Goal: Download file/media

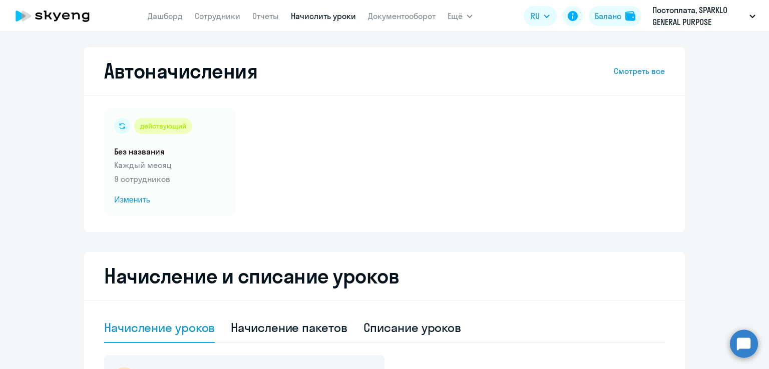
select select "10"
click at [406, 19] on link "Документооборот" at bounding box center [402, 16] width 68 height 10
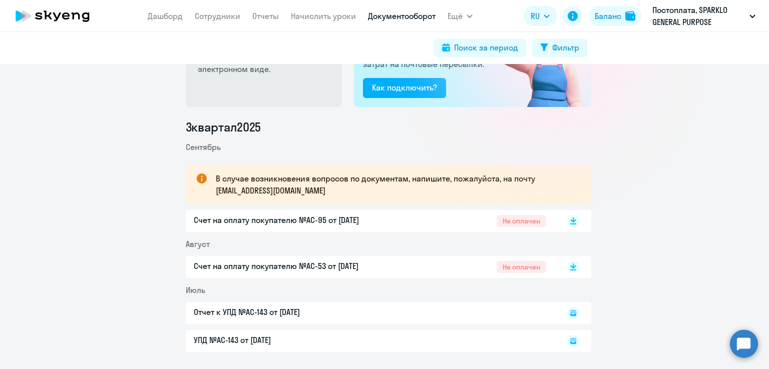
scroll to position [100, 0]
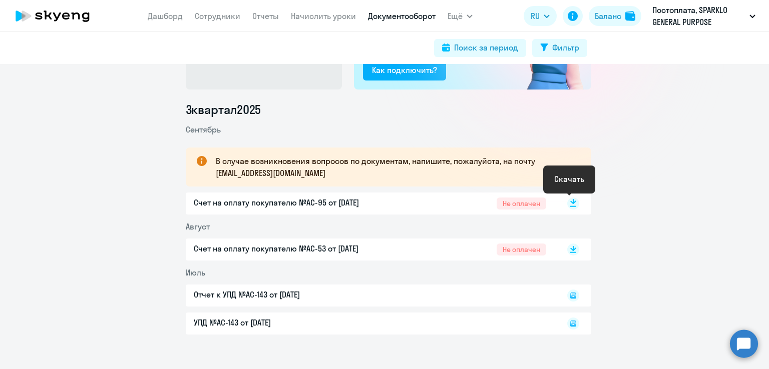
click at [568, 204] on rect at bounding box center [573, 204] width 12 height 12
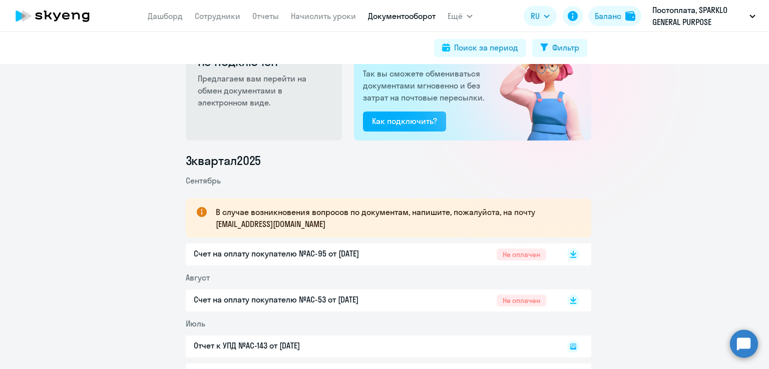
scroll to position [0, 0]
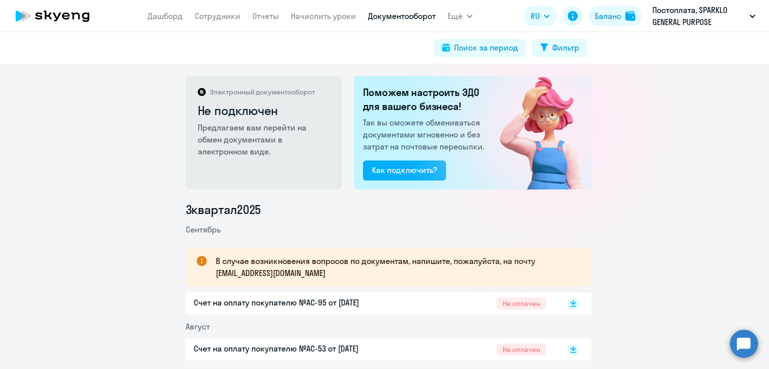
scroll to position [116, 0]
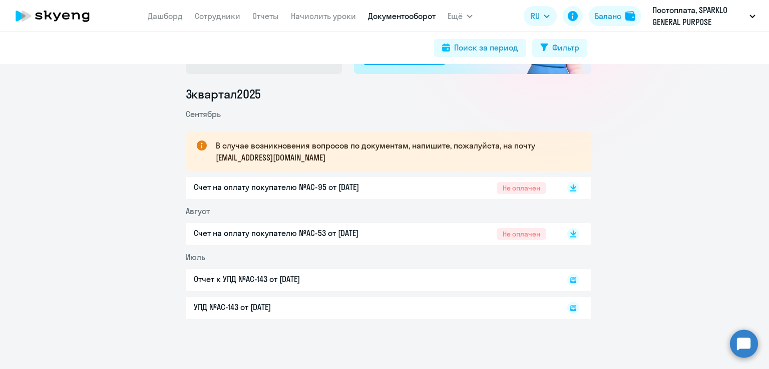
click at [301, 188] on p "Счет на оплату покупателю №AC-95 от [DATE]" at bounding box center [299, 187] width 210 height 12
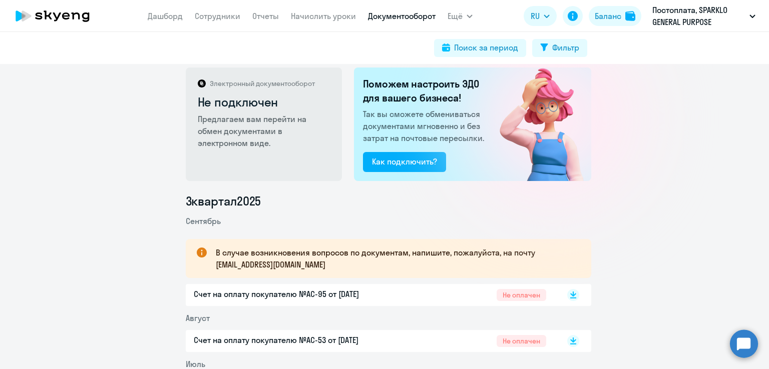
scroll to position [0, 0]
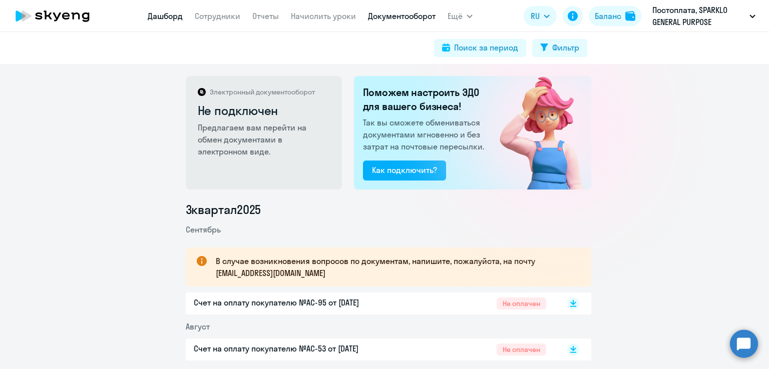
click at [173, 13] on link "Дашборд" at bounding box center [165, 16] width 35 height 10
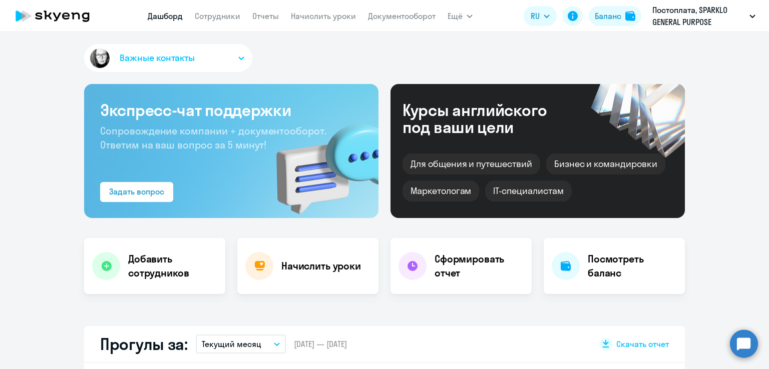
select select "30"
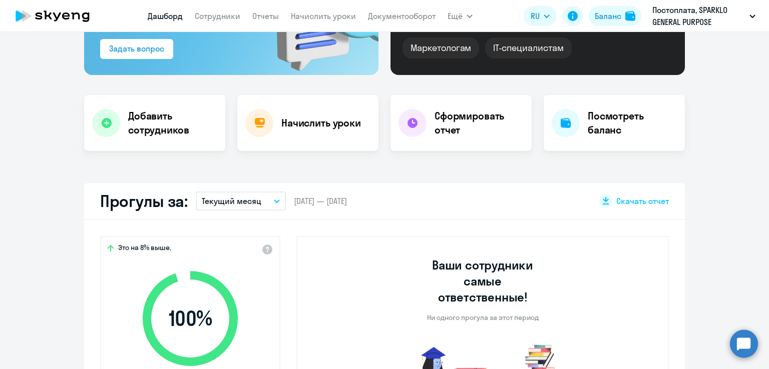
scroll to position [250, 0]
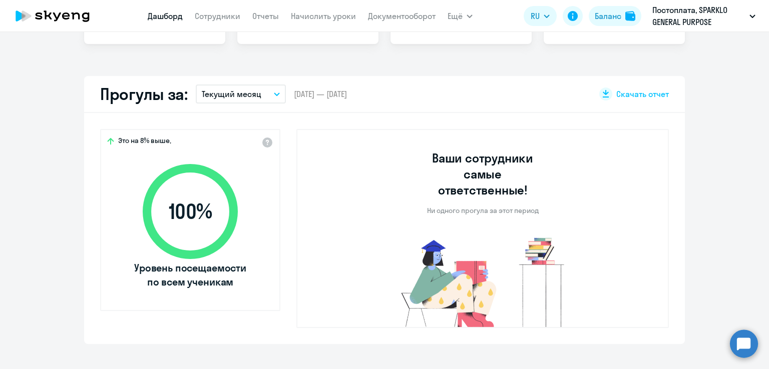
click at [276, 91] on button "Текущий месяц" at bounding box center [241, 94] width 90 height 19
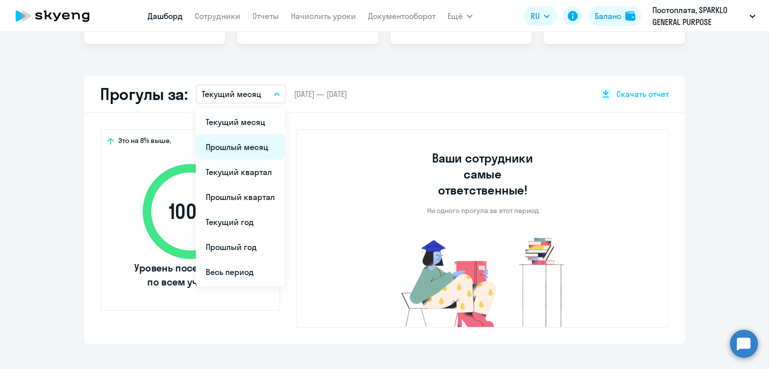
click at [249, 142] on li "Прошлый месяц" at bounding box center [240, 147] width 89 height 25
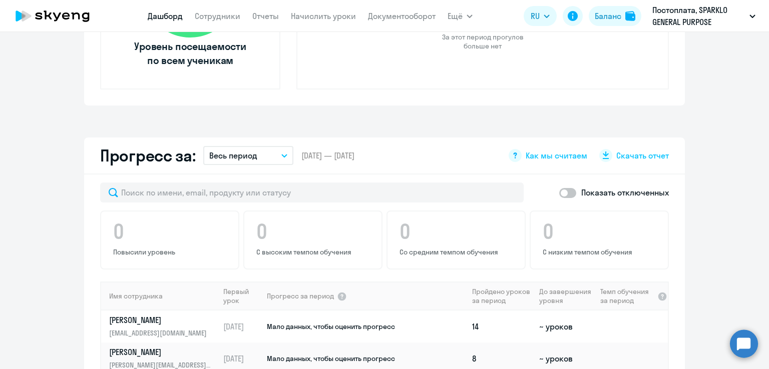
scroll to position [551, 0]
